Goal: Information Seeking & Learning: Understand process/instructions

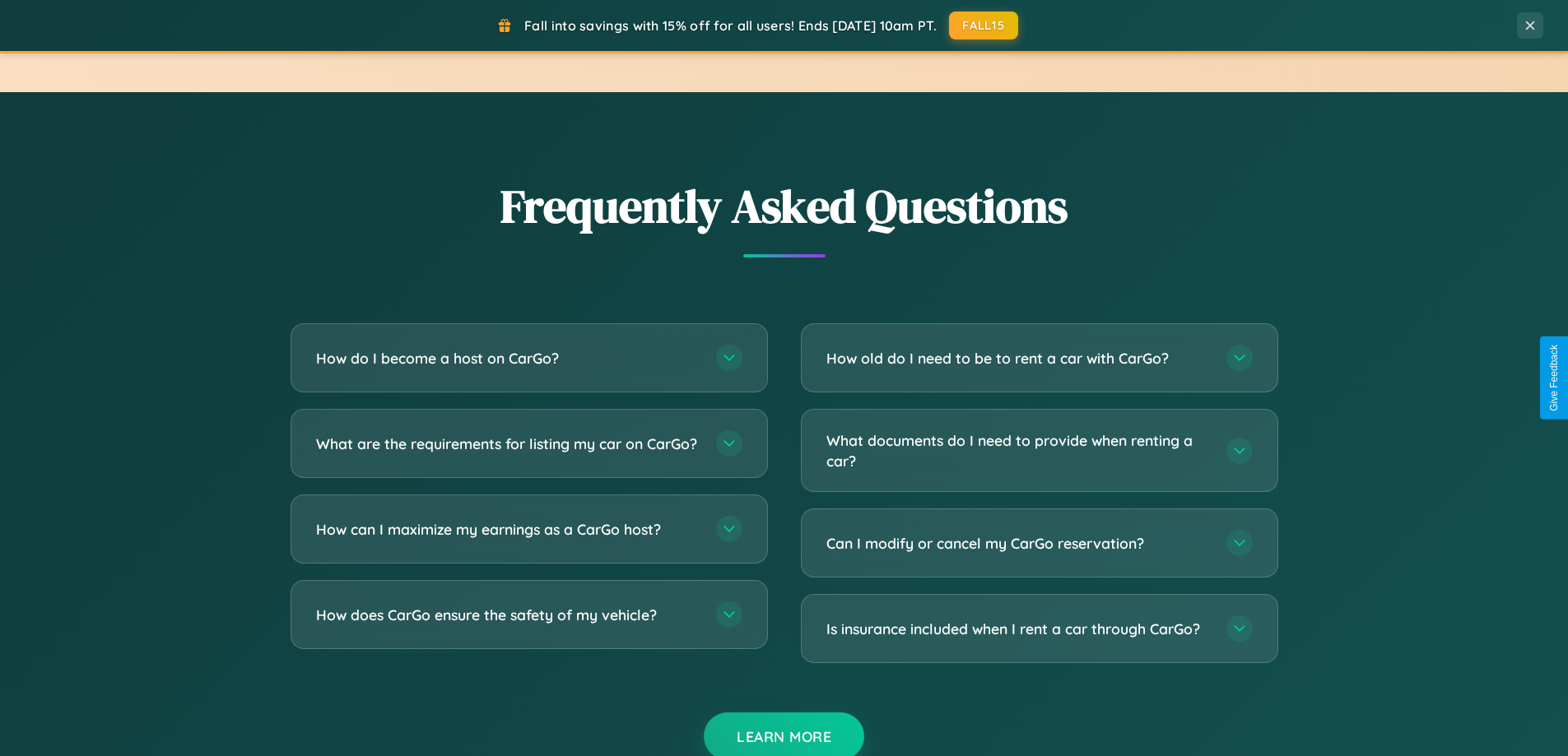
scroll to position [3165, 0]
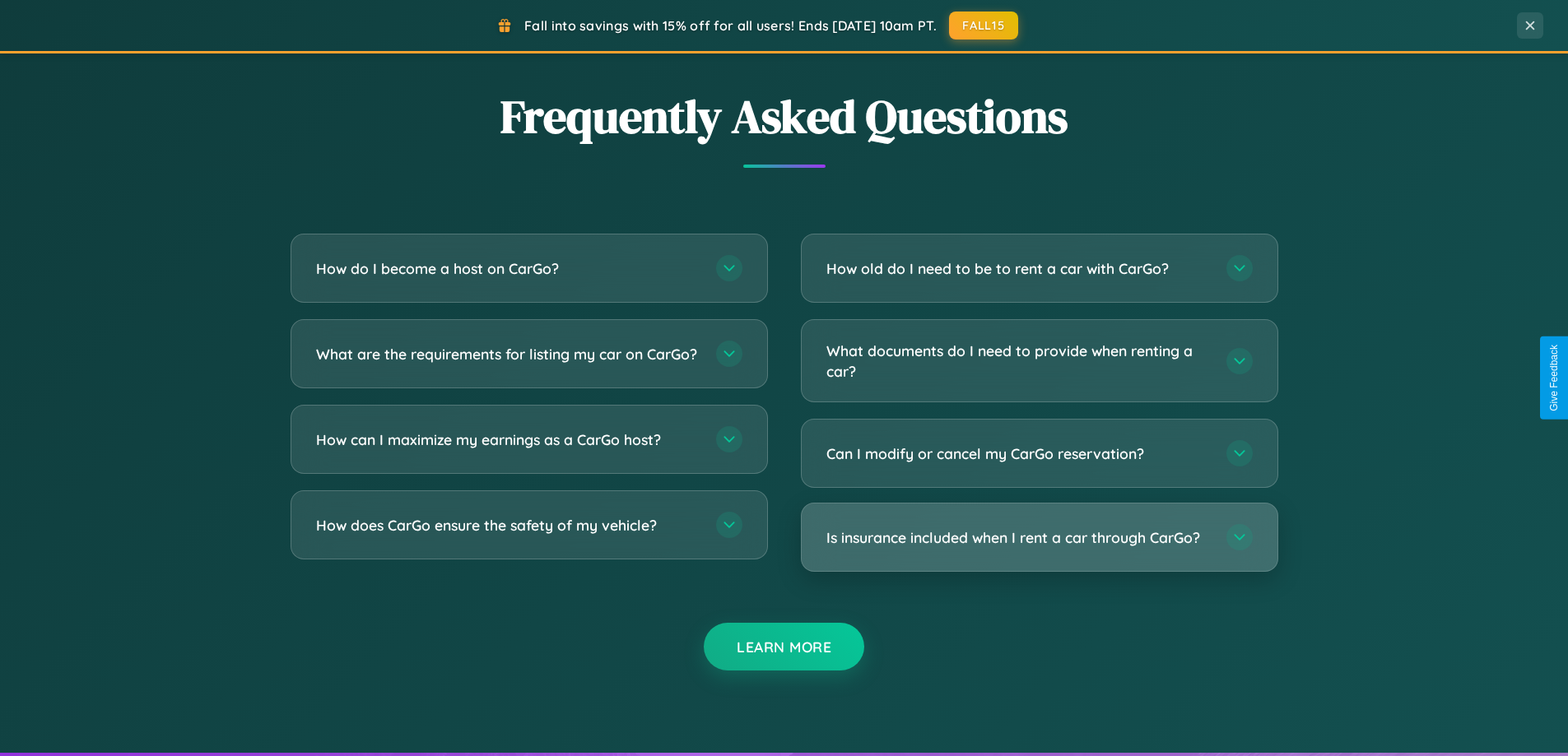
click at [1039, 538] on h3 "Is insurance included when I rent a car through CarGo?" at bounding box center [1018, 538] width 384 height 21
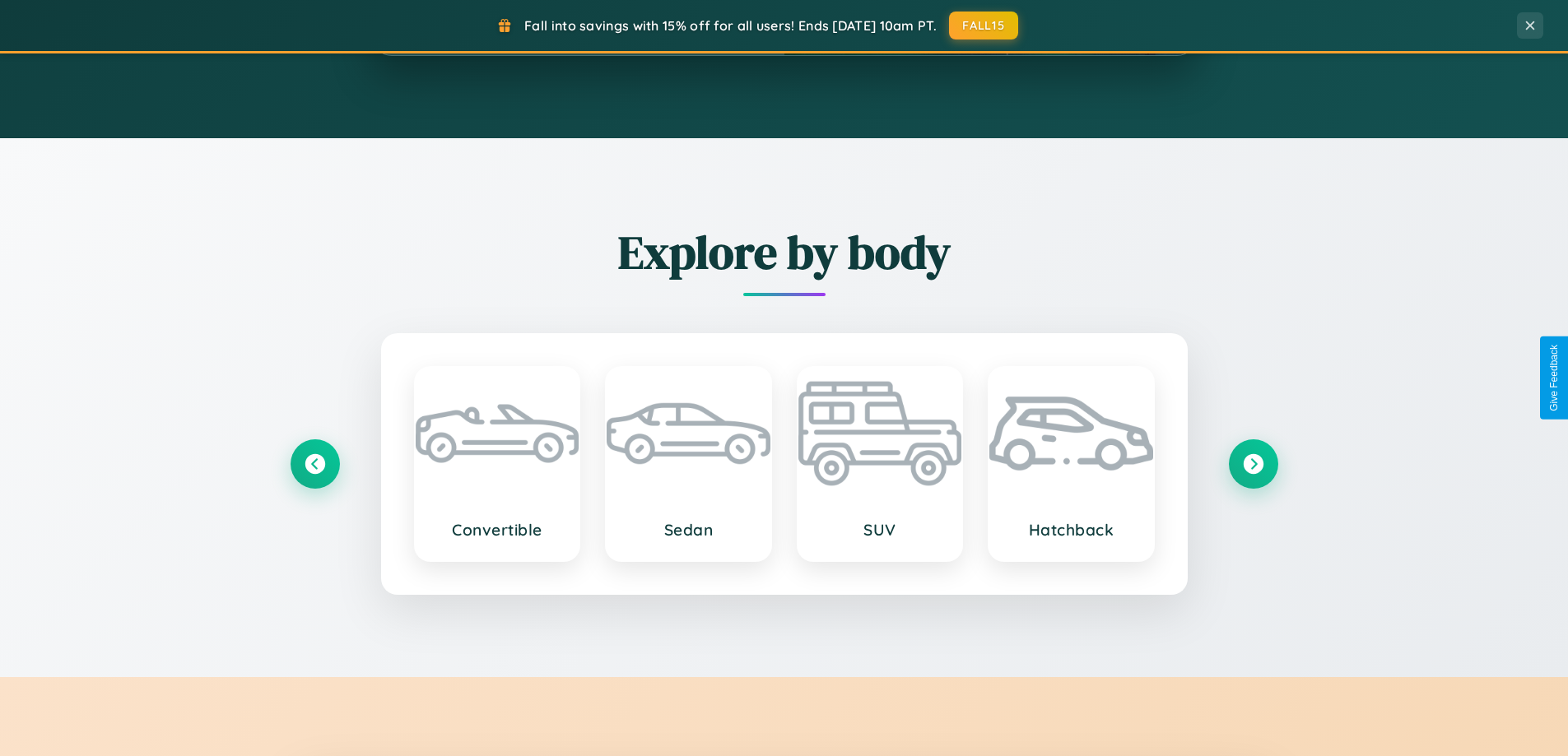
scroll to position [0, 0]
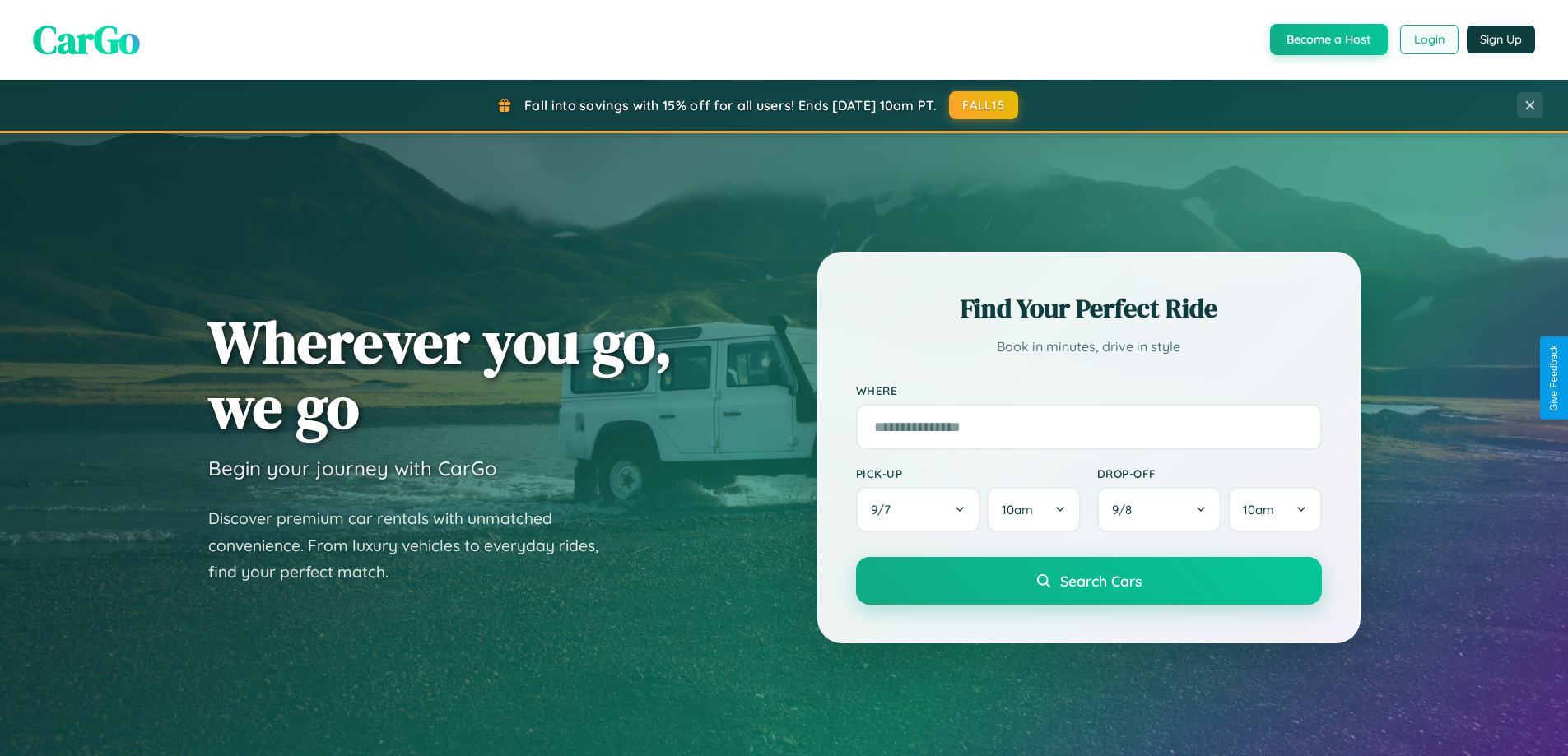
click at [1427, 40] on button "Login" at bounding box center [1428, 39] width 58 height 29
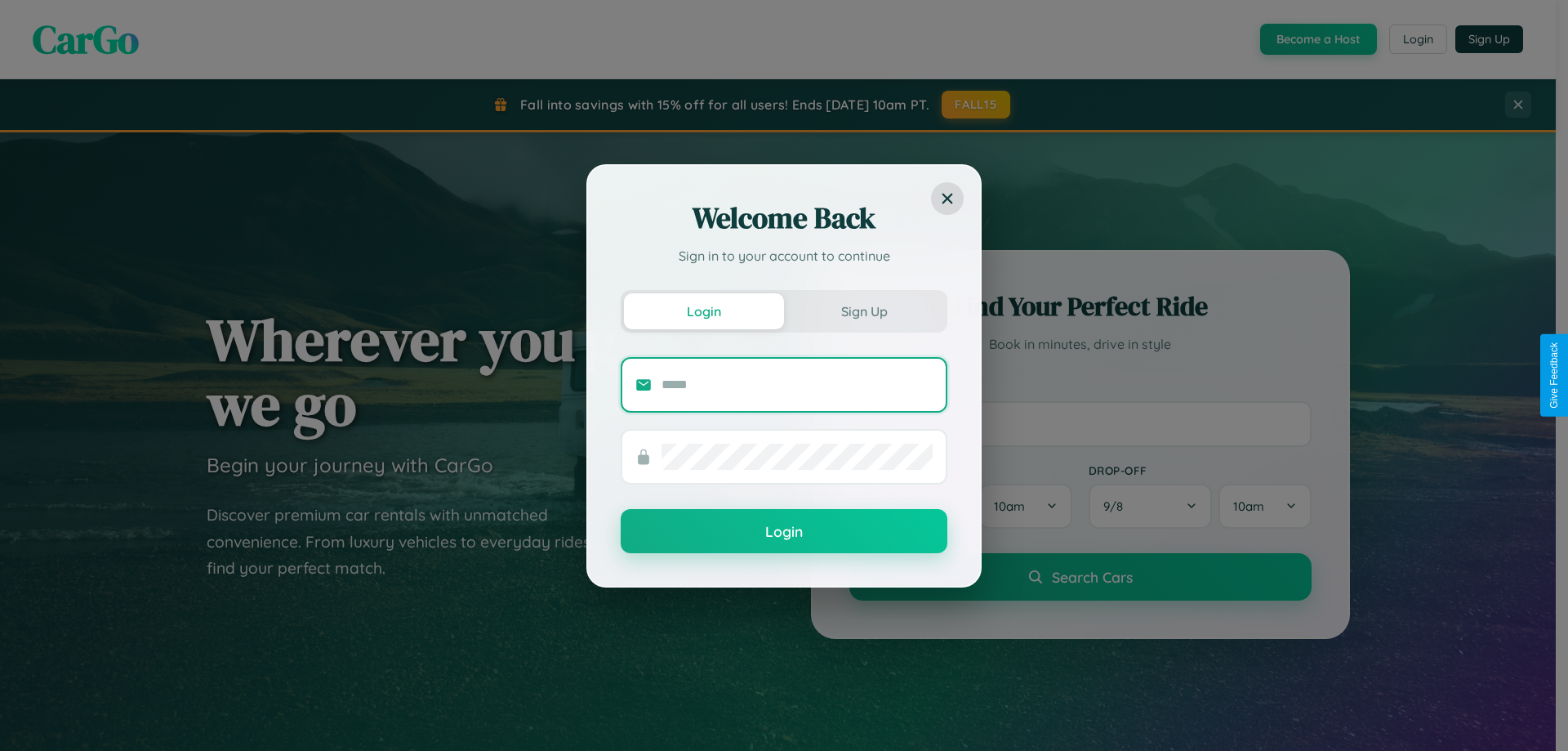
click at [797, 384] on input "text" at bounding box center [796, 385] width 271 height 26
type input "**********"
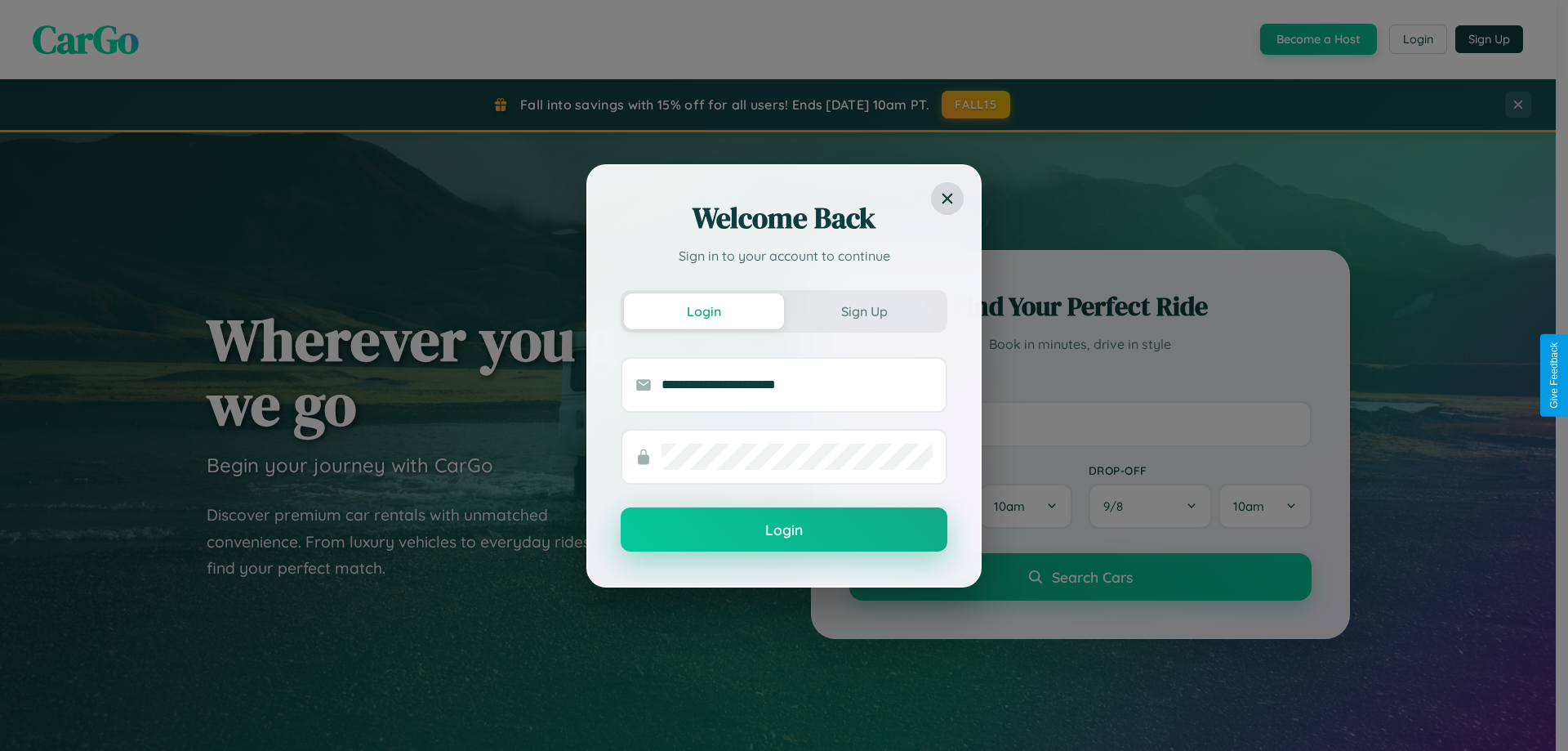
click at [784, 530] on button "Login" at bounding box center [784, 529] width 326 height 44
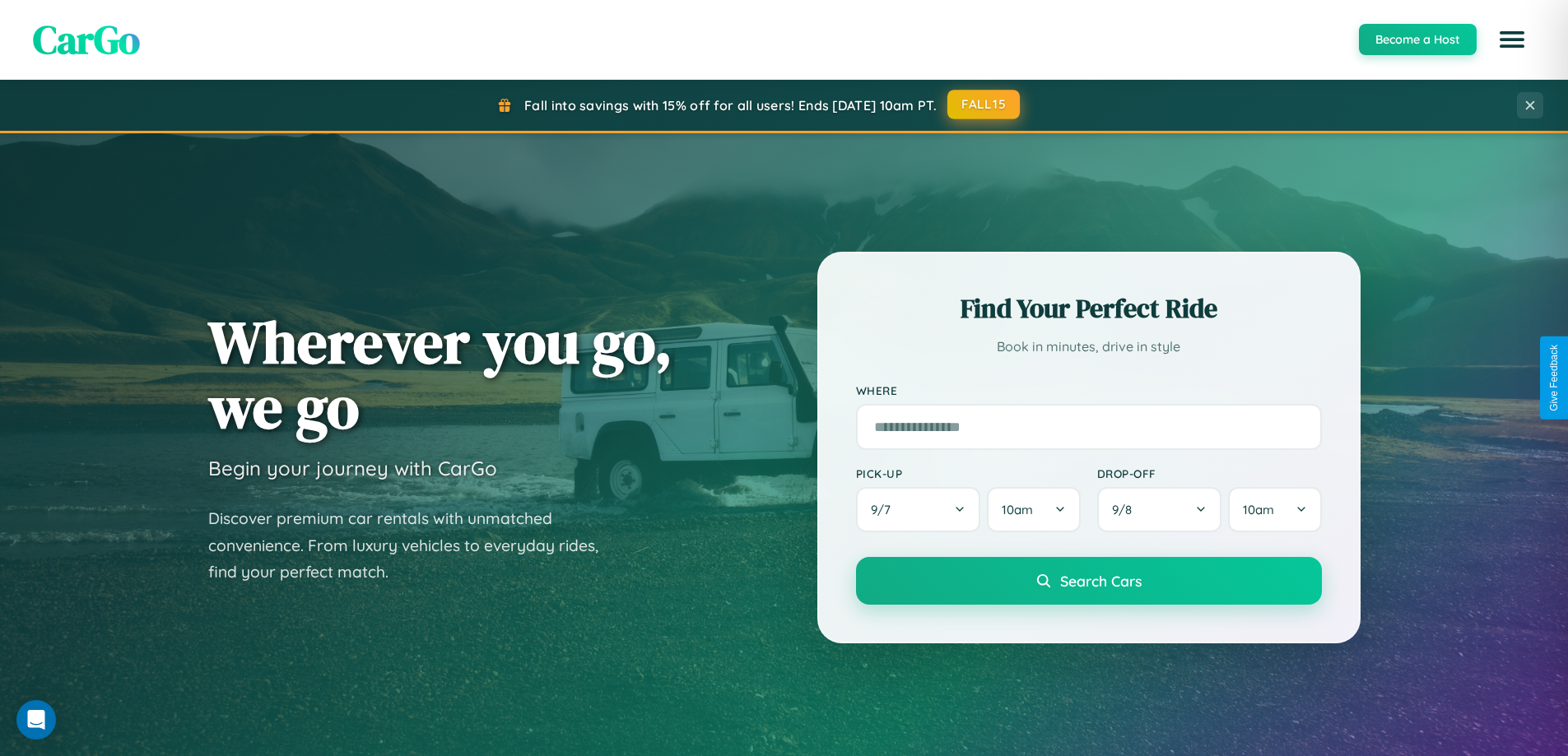
click at [985, 104] on button "FALL15" at bounding box center [984, 104] width 72 height 29
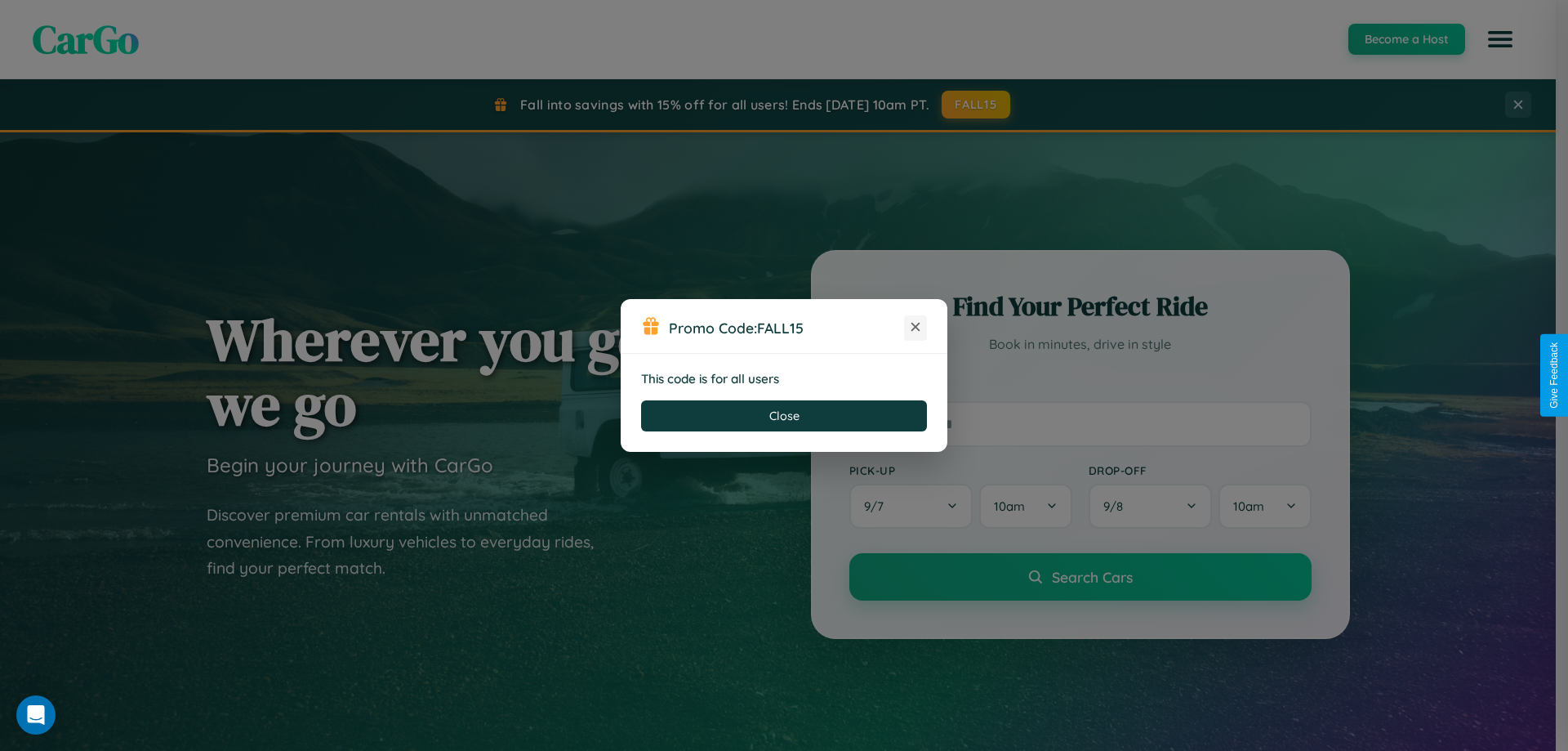
click at [916, 327] on icon at bounding box center [915, 326] width 16 height 16
